Goal: Entertainment & Leisure: Consume media (video, audio)

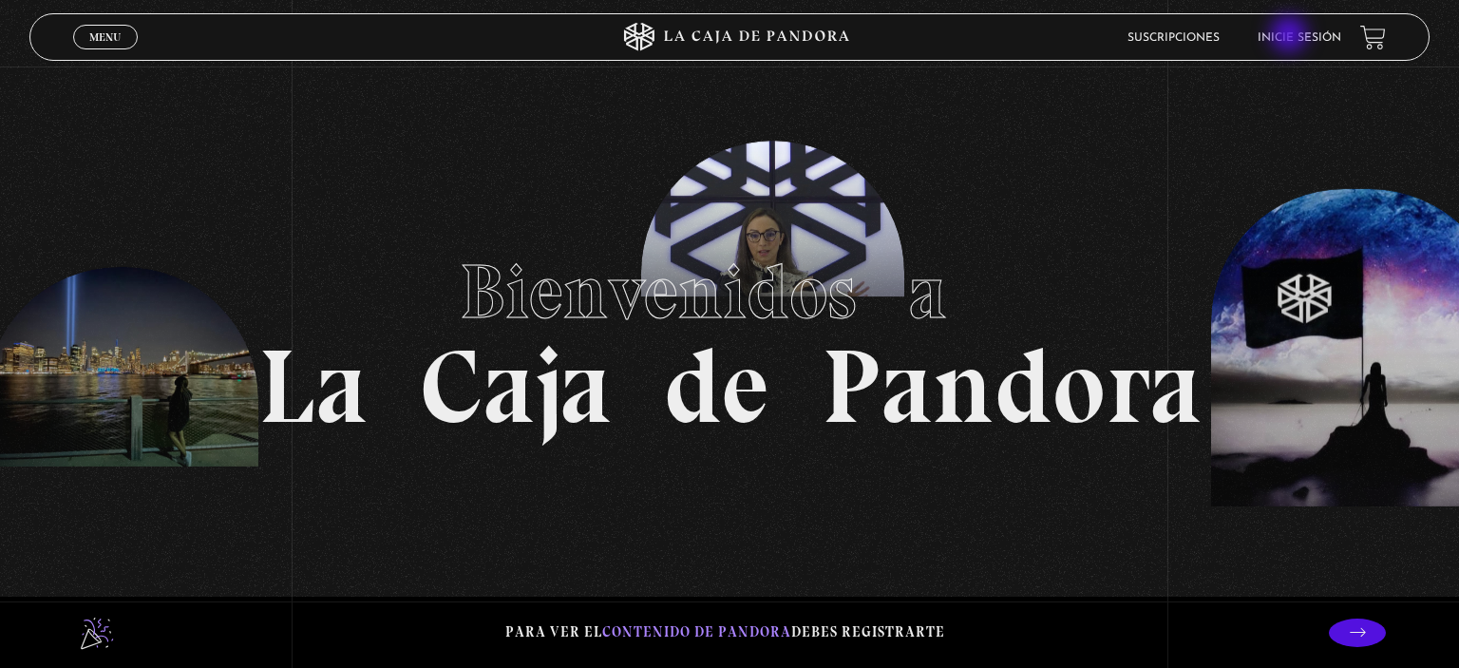
click at [1291, 36] on link "Inicie sesión" at bounding box center [1300, 37] width 84 height 11
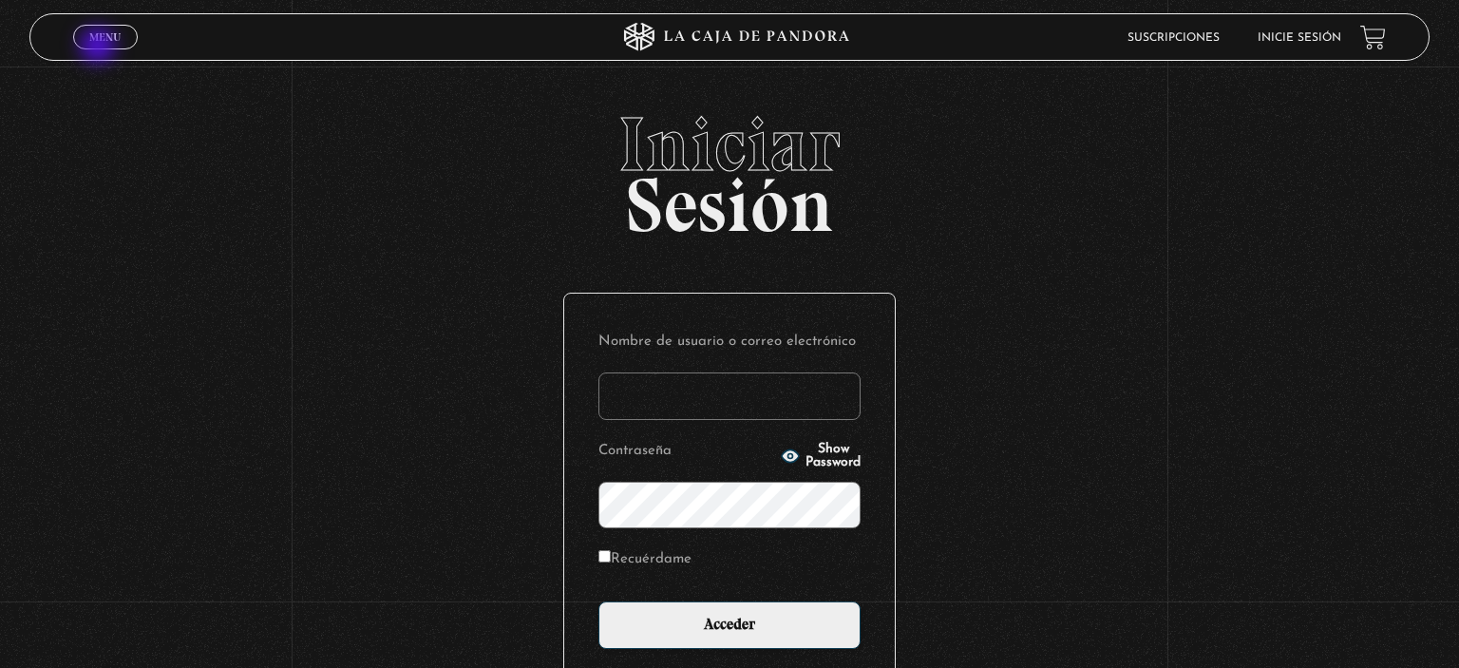
click at [100, 47] on link "Menu Cerrar" at bounding box center [105, 37] width 65 height 25
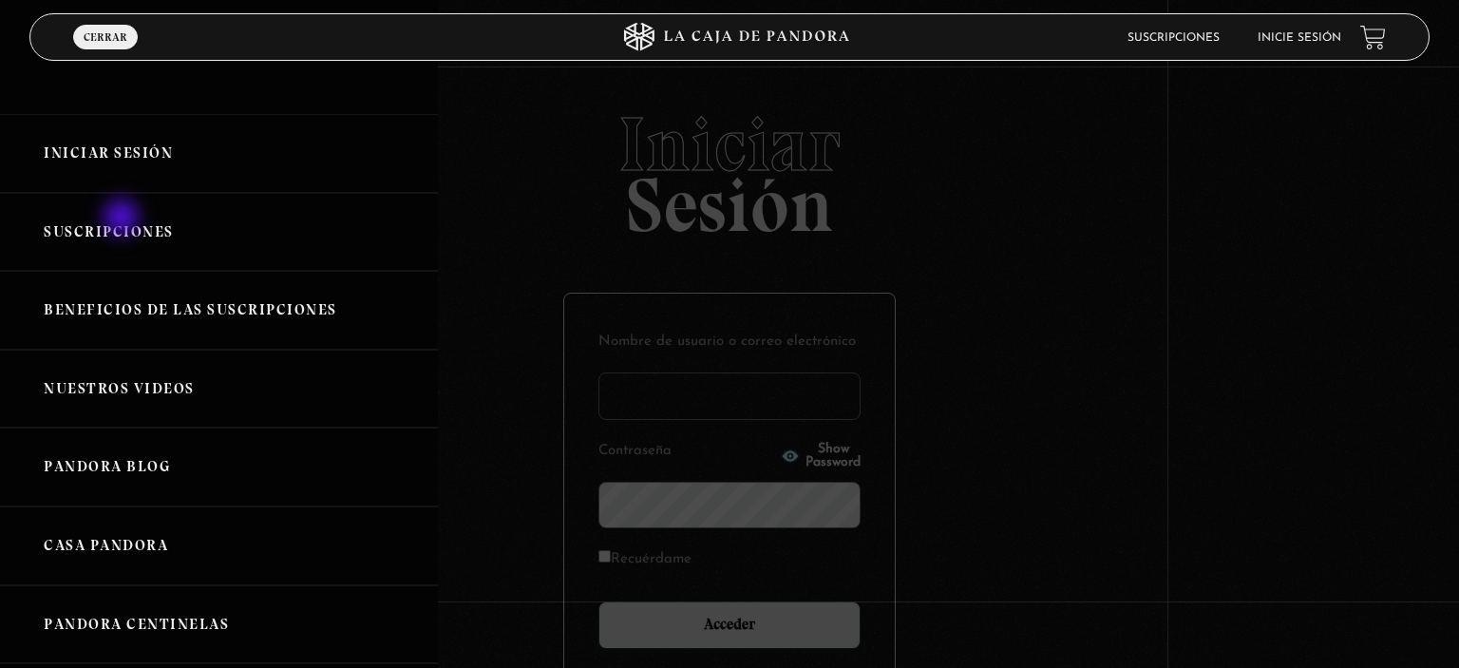
click at [123, 219] on link "Suscripciones" at bounding box center [219, 232] width 438 height 79
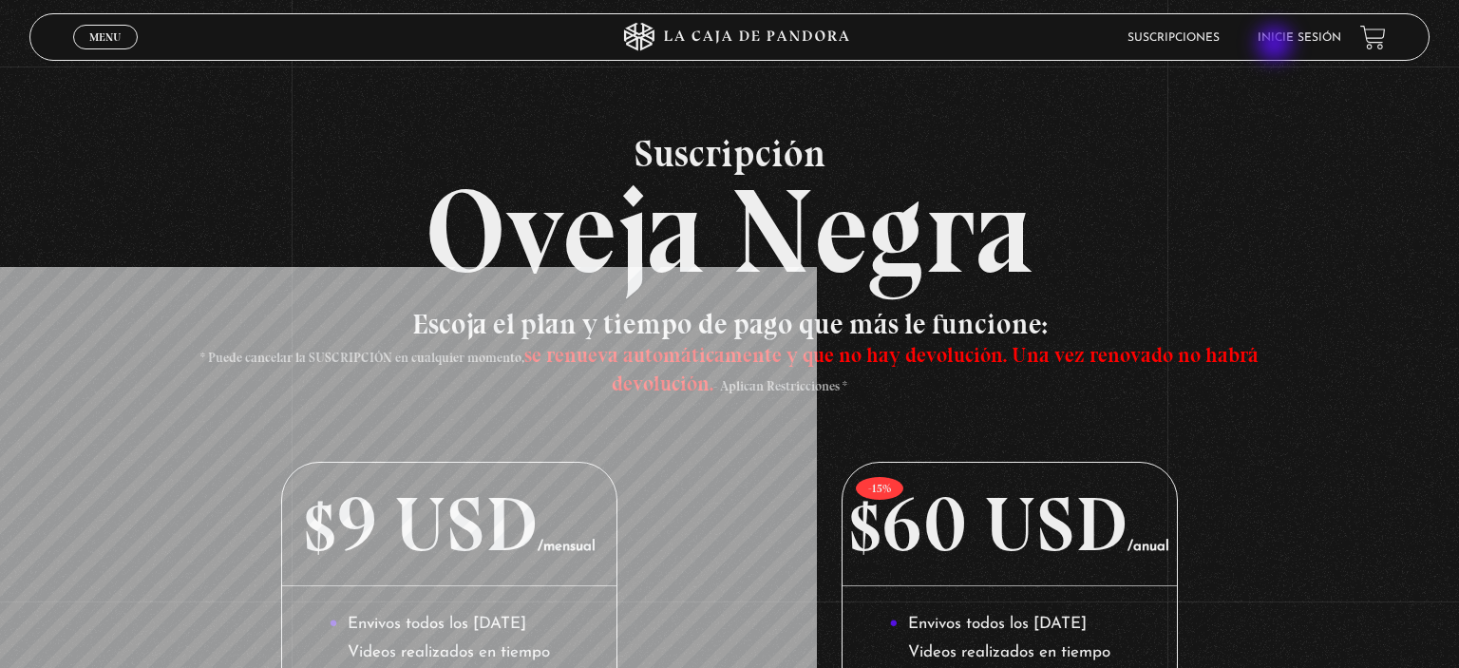
click at [1277, 46] on li "Inicie sesión" at bounding box center [1300, 37] width 84 height 29
click at [1289, 35] on link "Inicie sesión" at bounding box center [1300, 37] width 84 height 11
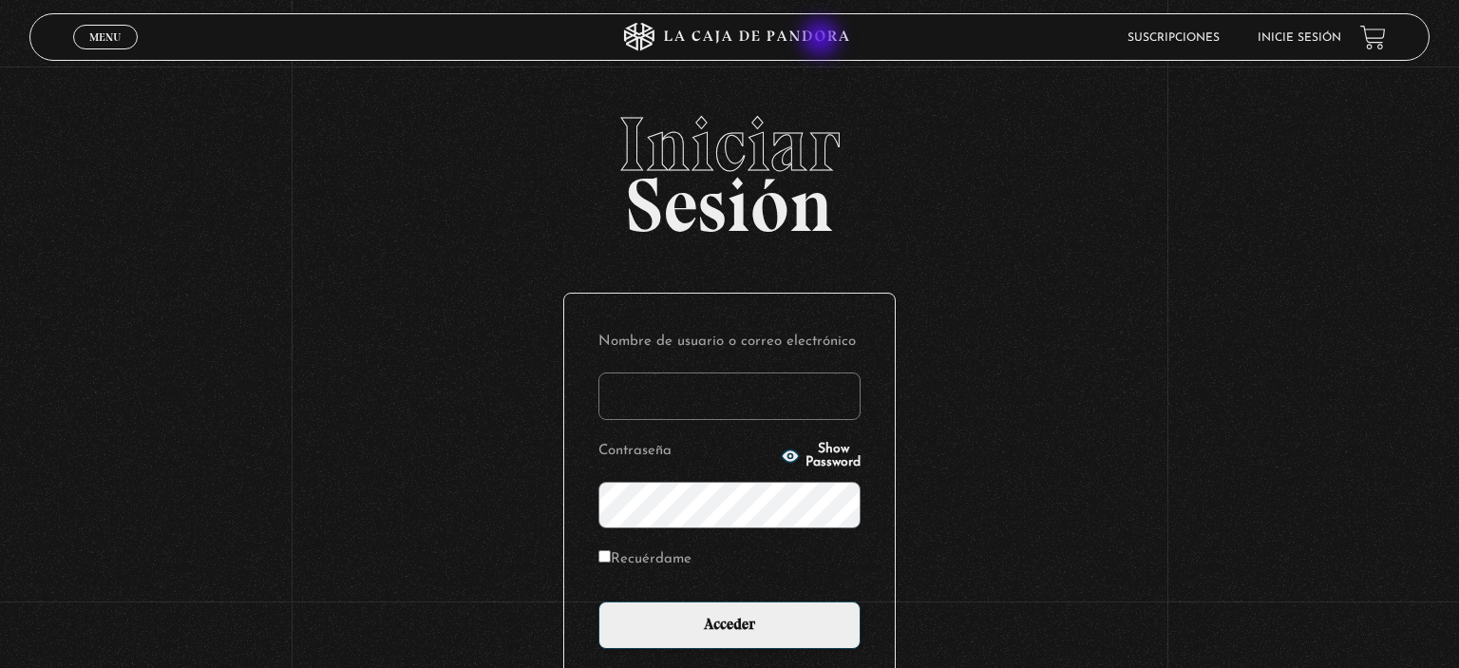
click at [823, 40] on icon at bounding box center [756, 36] width 185 height 12
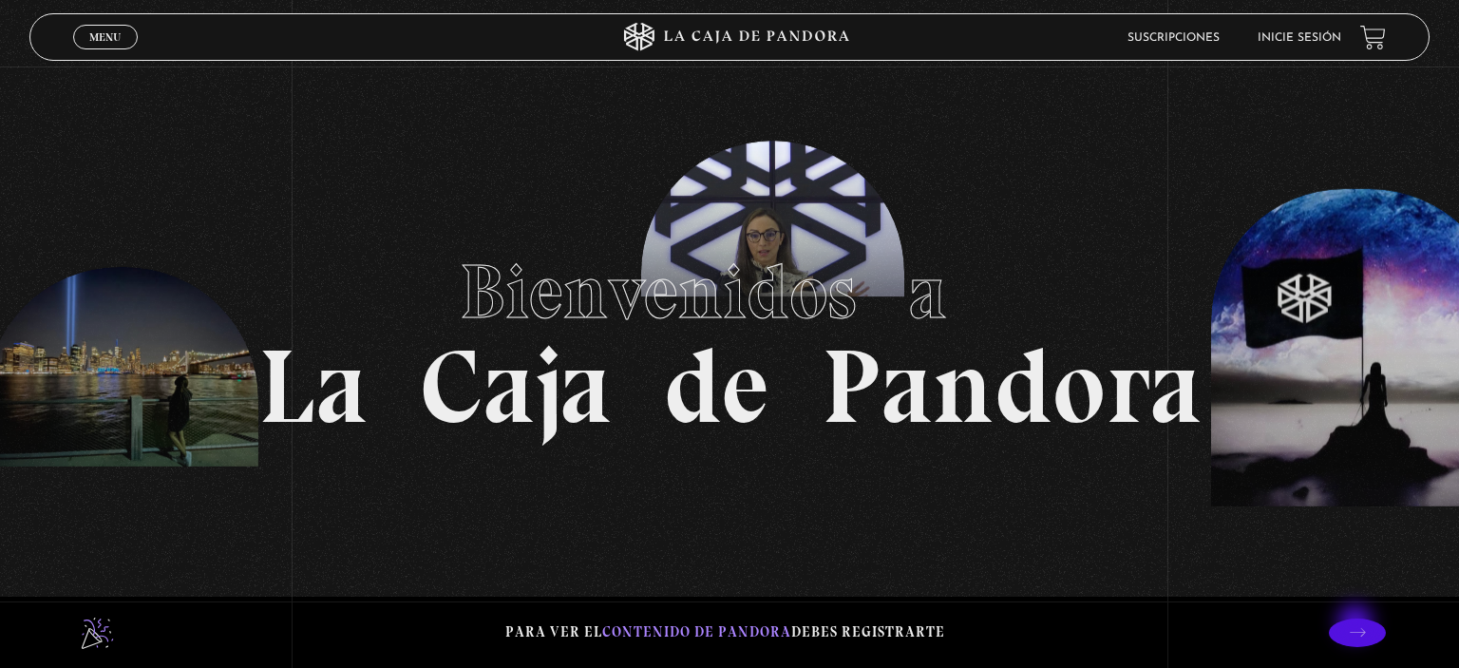
click at [1357, 624] on p at bounding box center [1357, 632] width 57 height 28
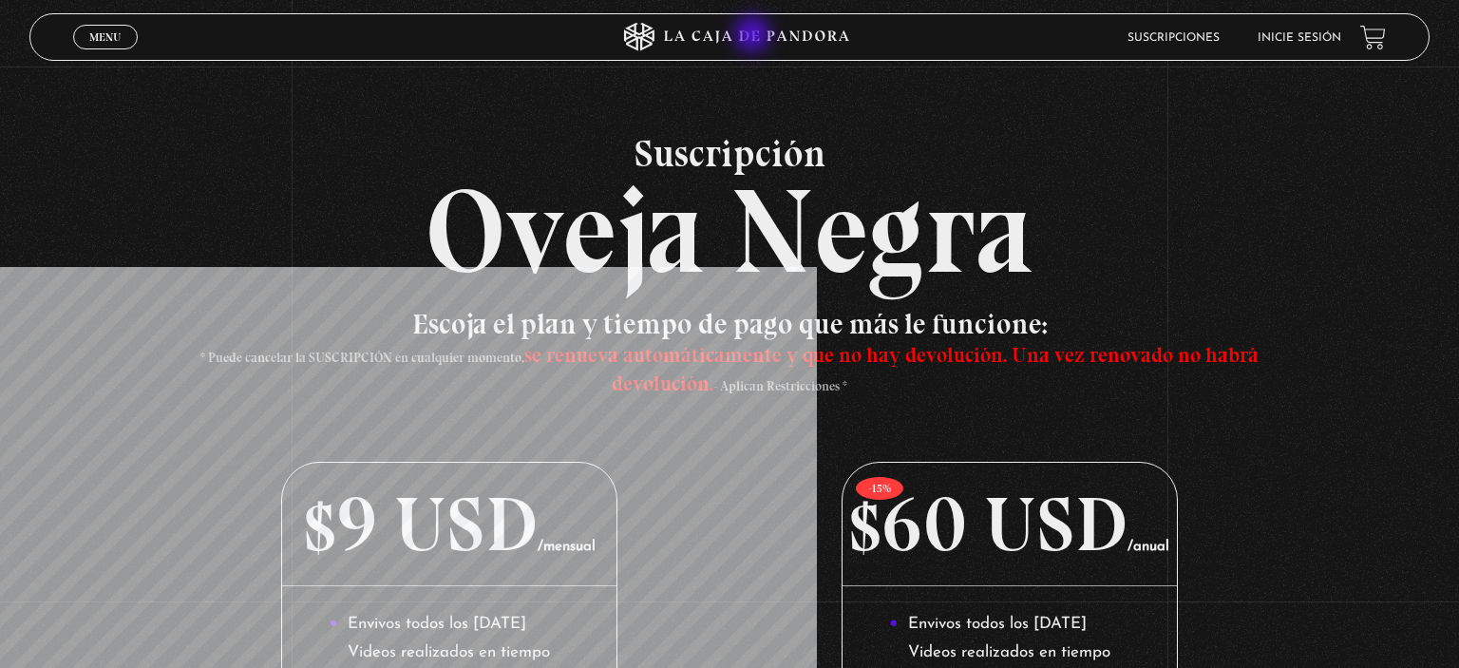
click at [754, 36] on icon at bounding box center [756, 36] width 185 height 12
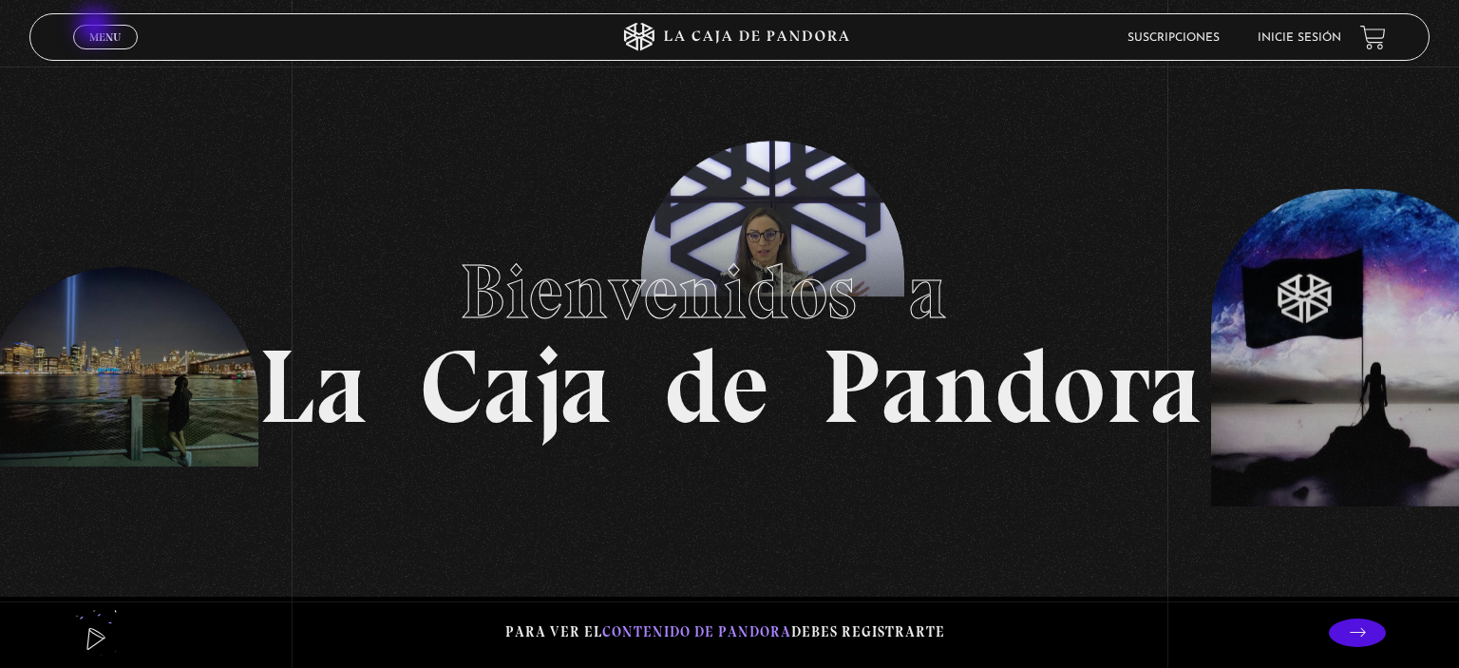
click at [97, 28] on link "Menu Cerrar" at bounding box center [105, 37] width 65 height 25
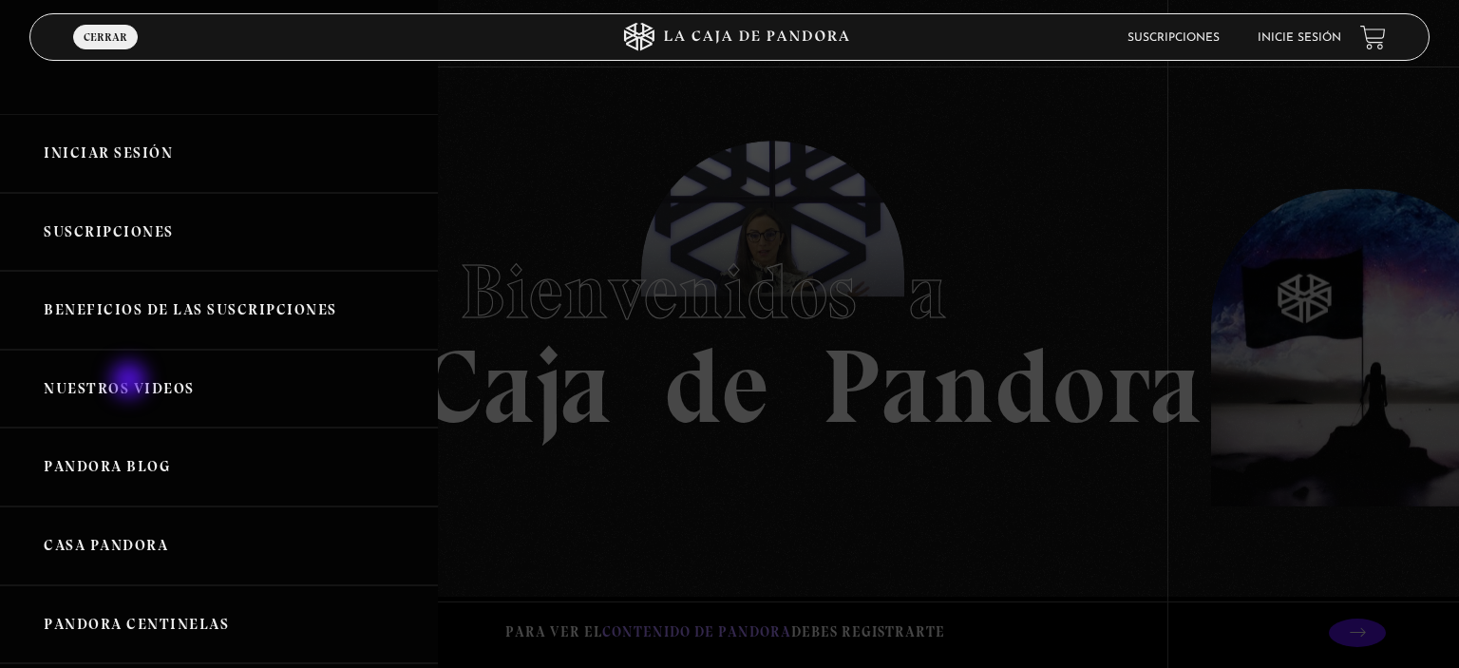
click at [131, 382] on link "Nuestros Videos" at bounding box center [219, 389] width 438 height 79
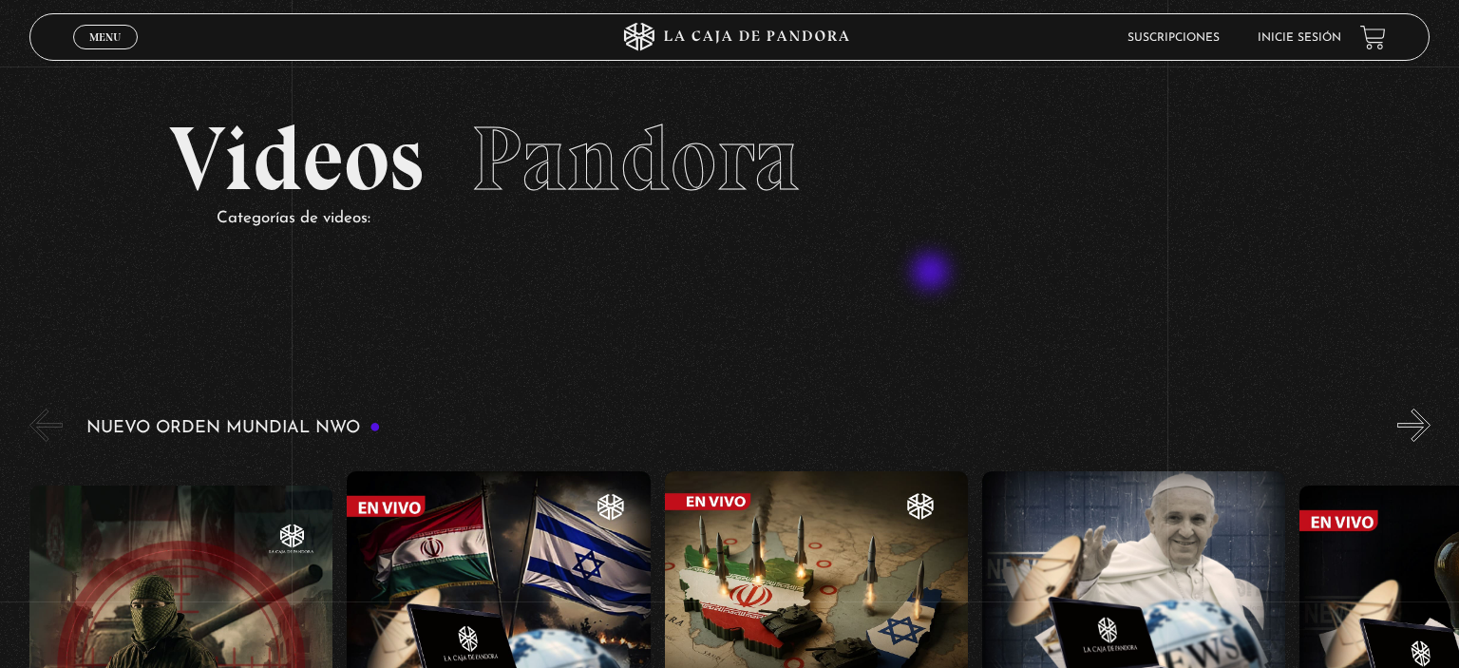
click at [933, 274] on section "Videos Pandora Categorías de videos:" at bounding box center [729, 197] width 1459 height 262
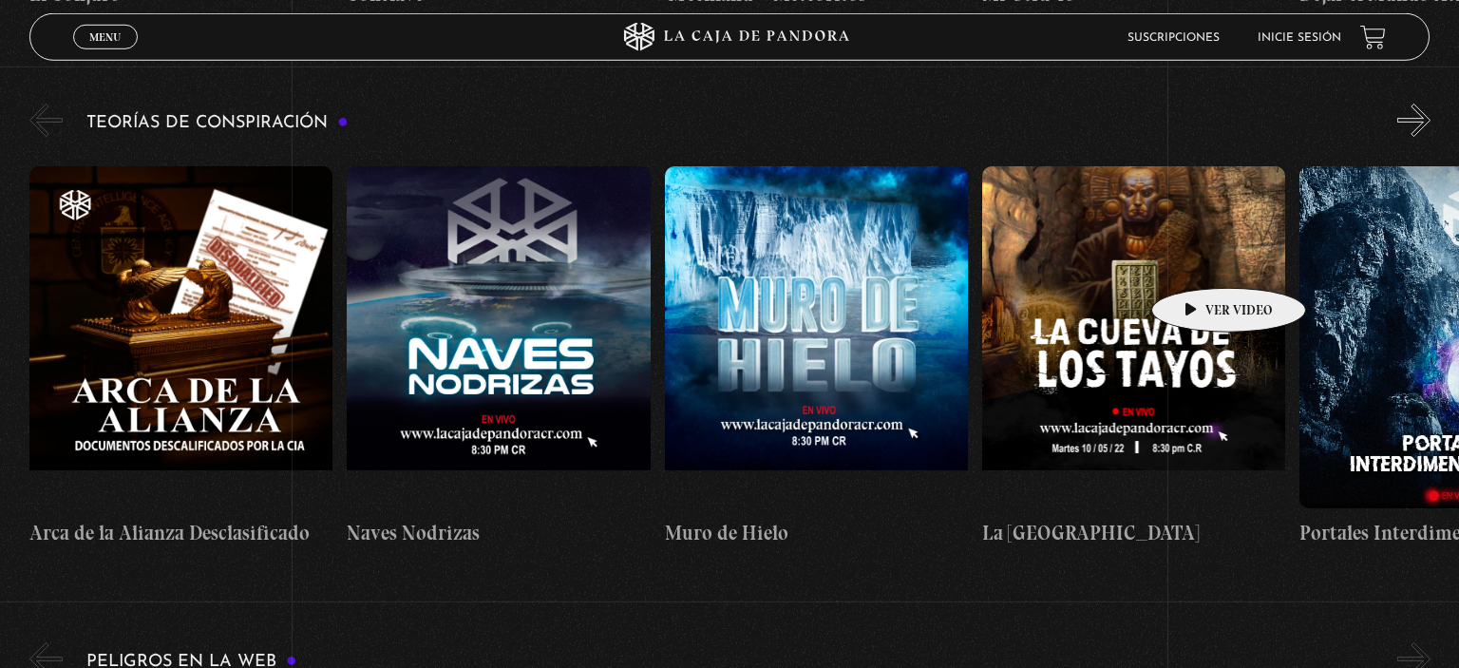
scroll to position [3032, 0]
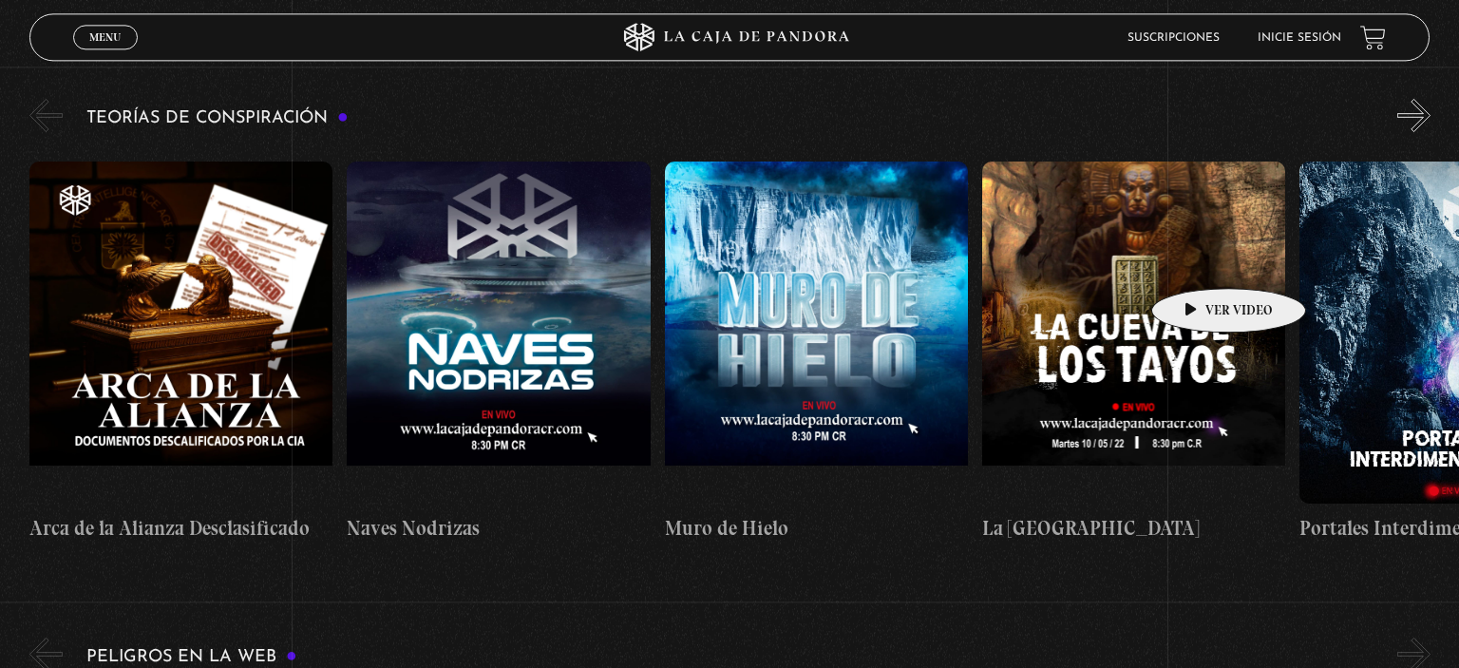
click at [1199, 259] on figure at bounding box center [1133, 332] width 303 height 342
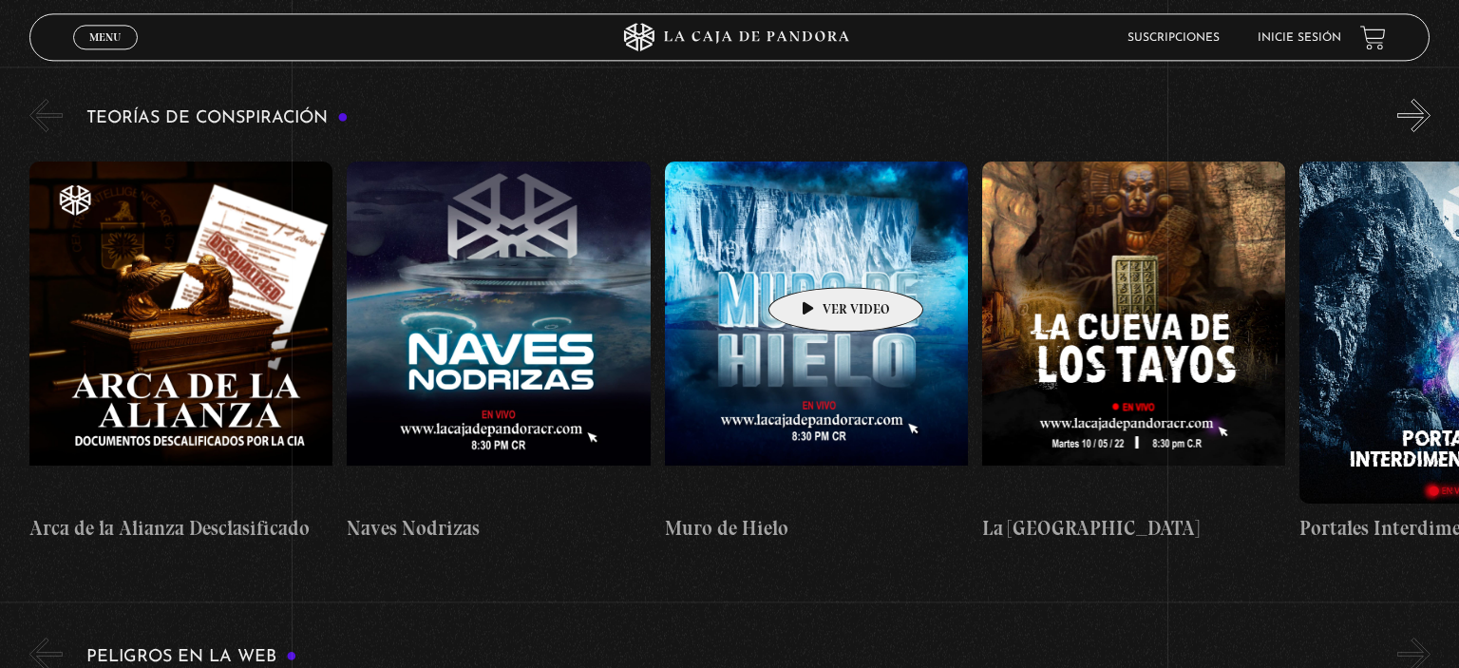
click at [816, 258] on figure at bounding box center [816, 332] width 303 height 342
